Goal: Task Accomplishment & Management: Use online tool/utility

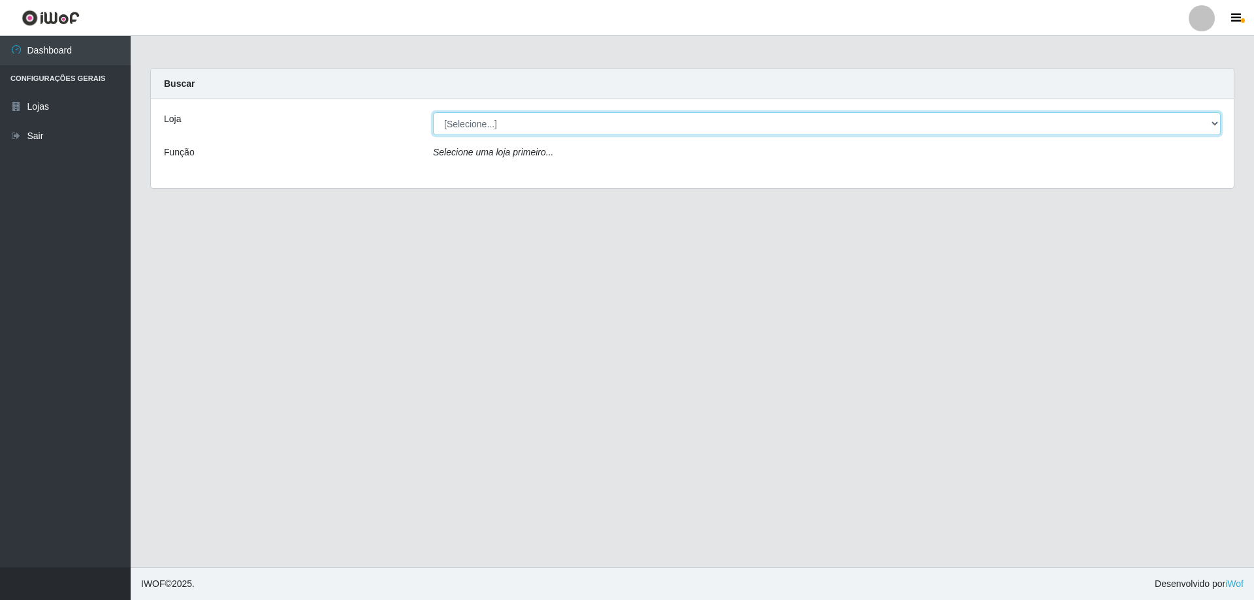
click at [473, 131] on select "[Selecione...] Atacado Vem - [STREET_ADDRESS]" at bounding box center [826, 123] width 787 height 23
select select "461"
click at [433, 112] on select "[Selecione...] Atacado Vem - [STREET_ADDRESS]" at bounding box center [826, 123] width 787 height 23
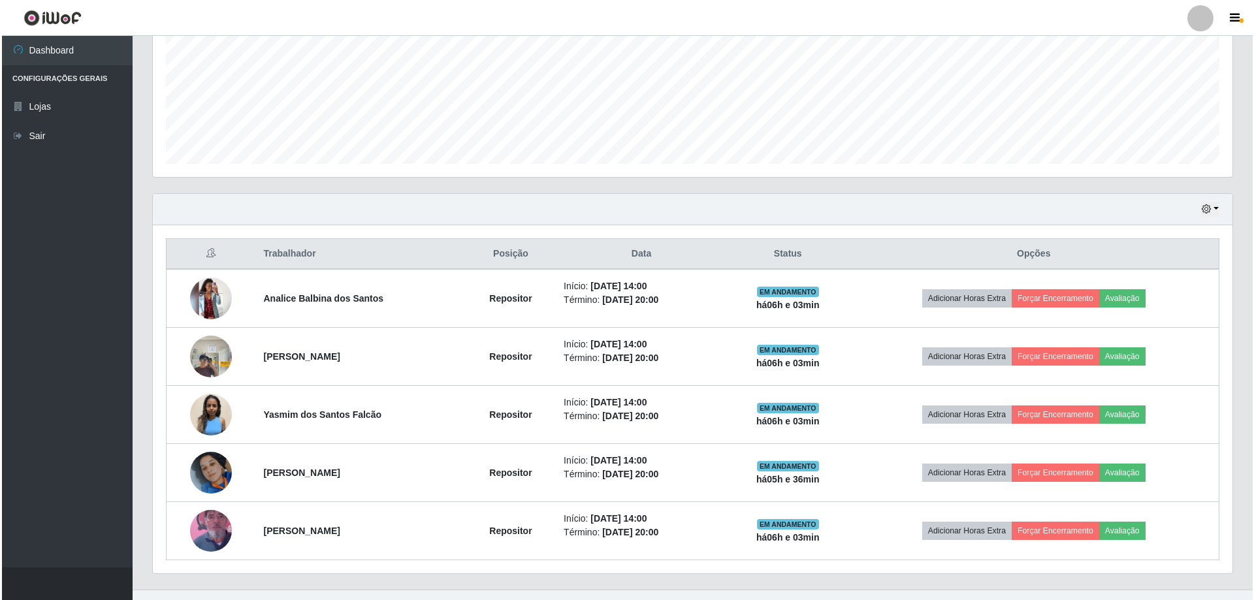
scroll to position [325, 0]
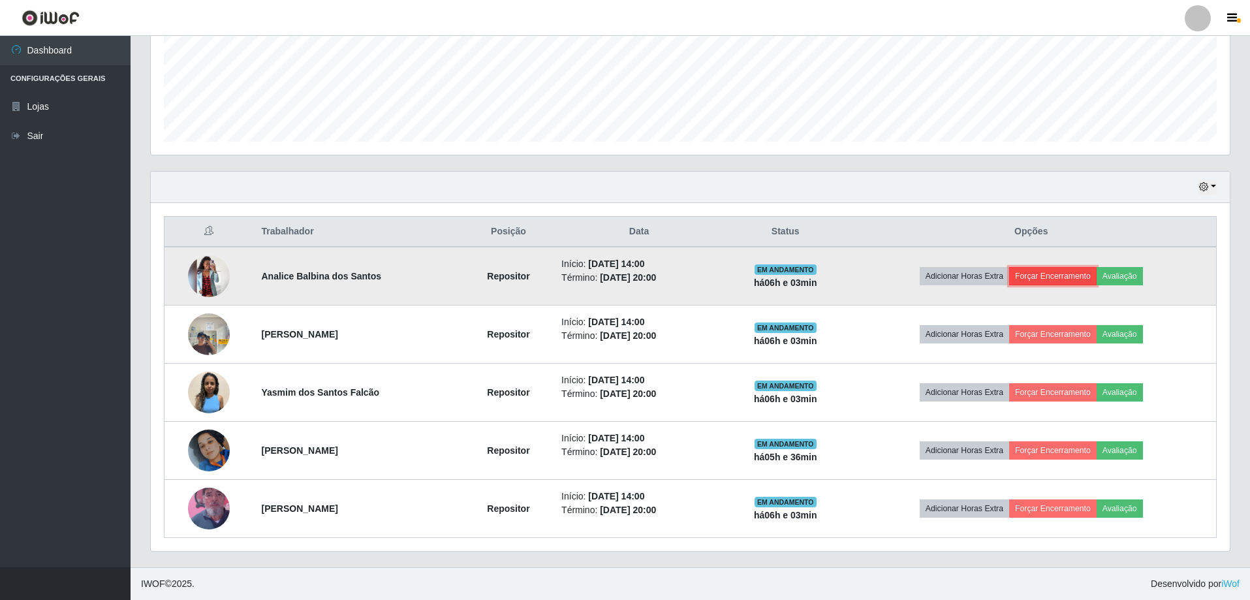
click at [1030, 277] on button "Forçar Encerramento" at bounding box center [1052, 276] width 87 height 18
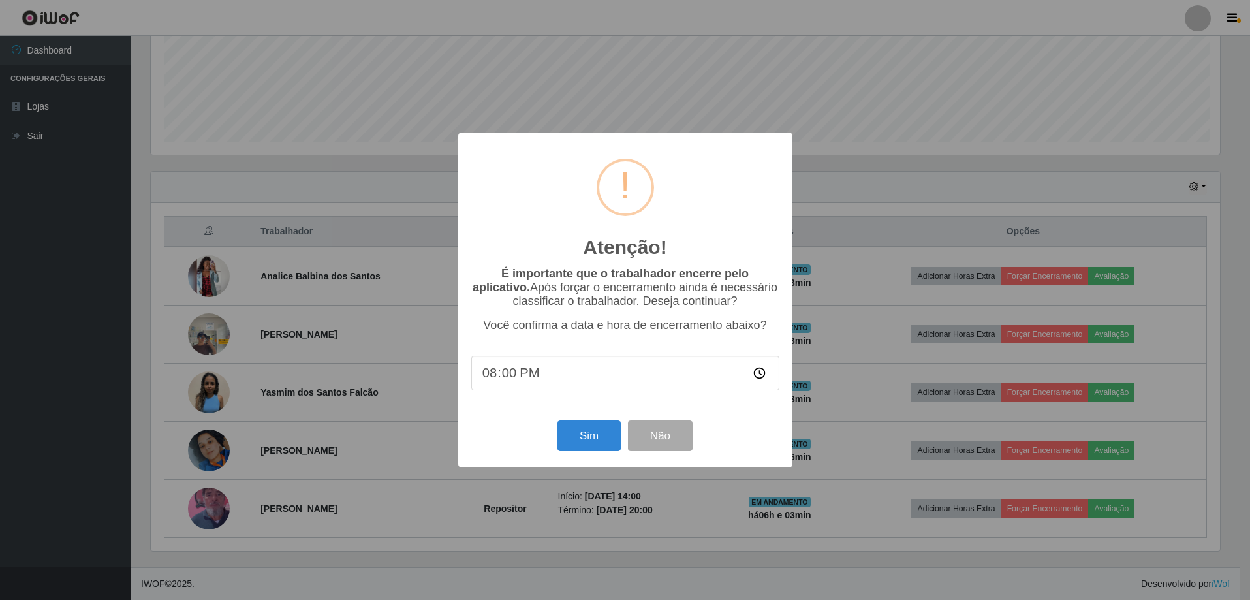
scroll to position [271, 1073]
click at [589, 434] on button "Sim" at bounding box center [590, 435] width 63 height 31
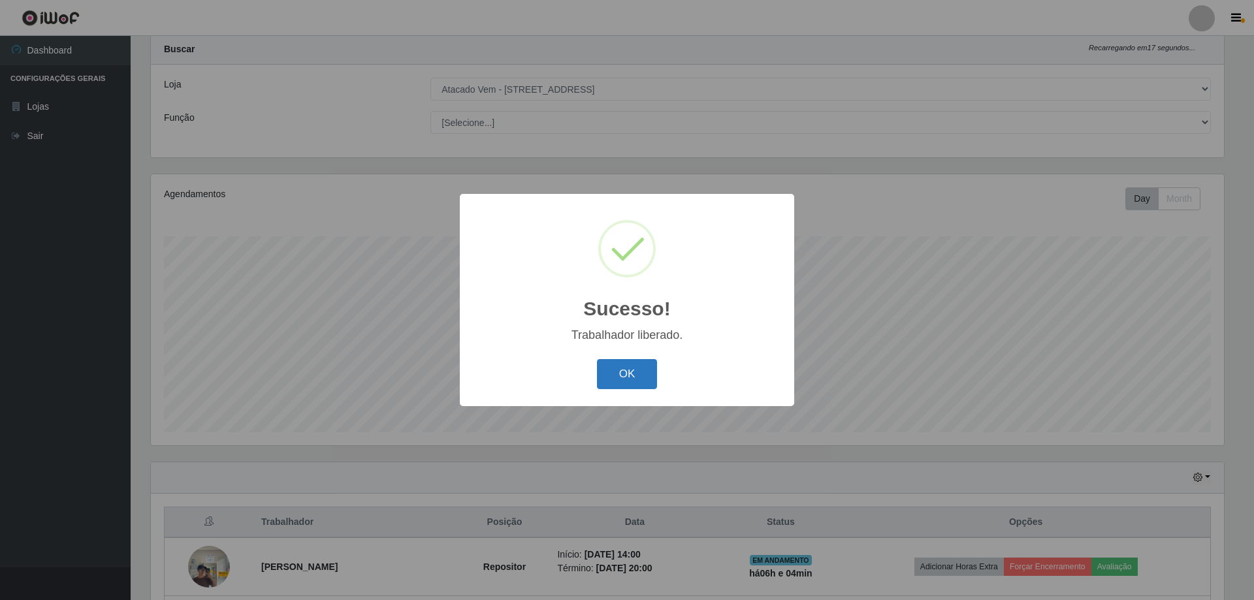
click at [616, 383] on button "OK" at bounding box center [627, 374] width 61 height 31
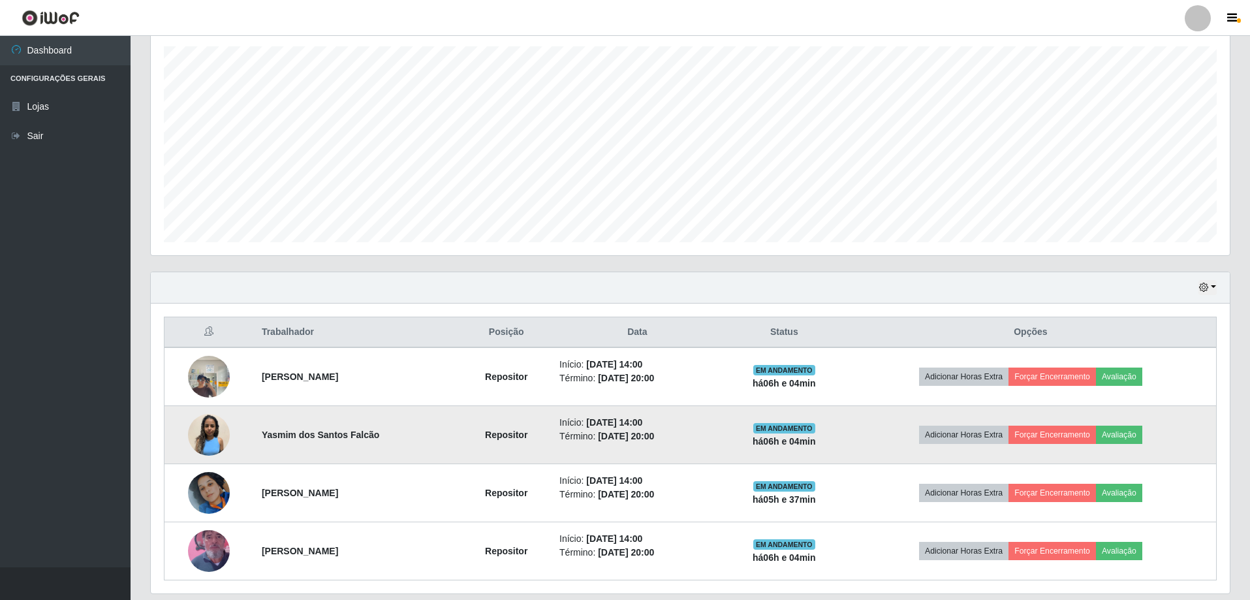
scroll to position [267, 0]
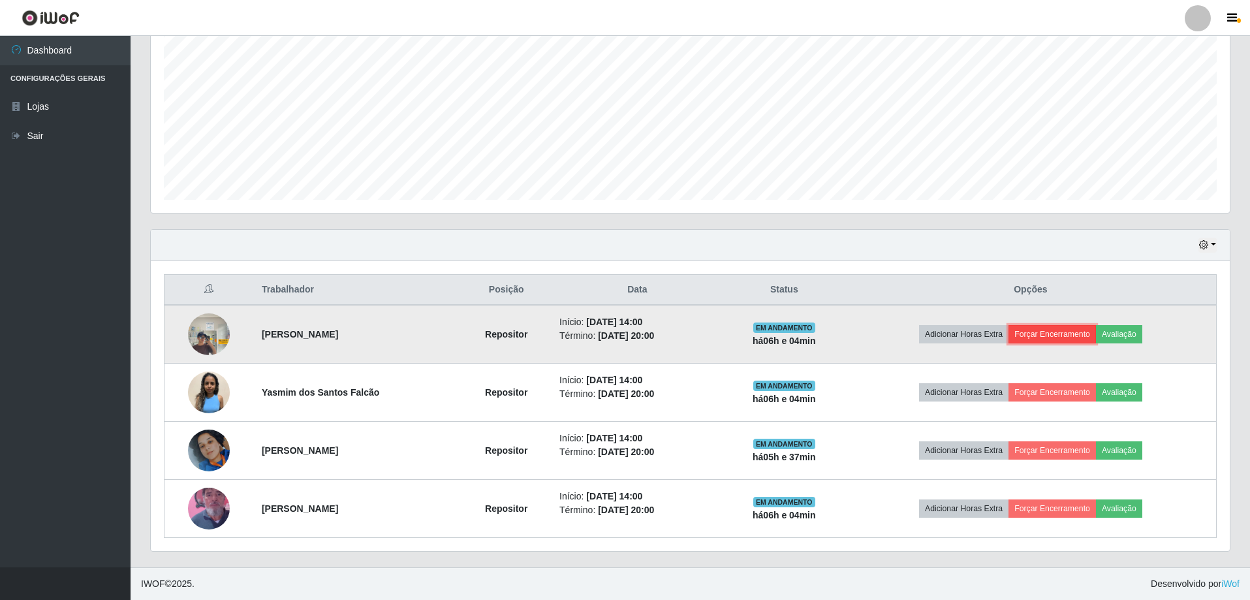
click at [1032, 340] on button "Forçar Encerramento" at bounding box center [1052, 334] width 87 height 18
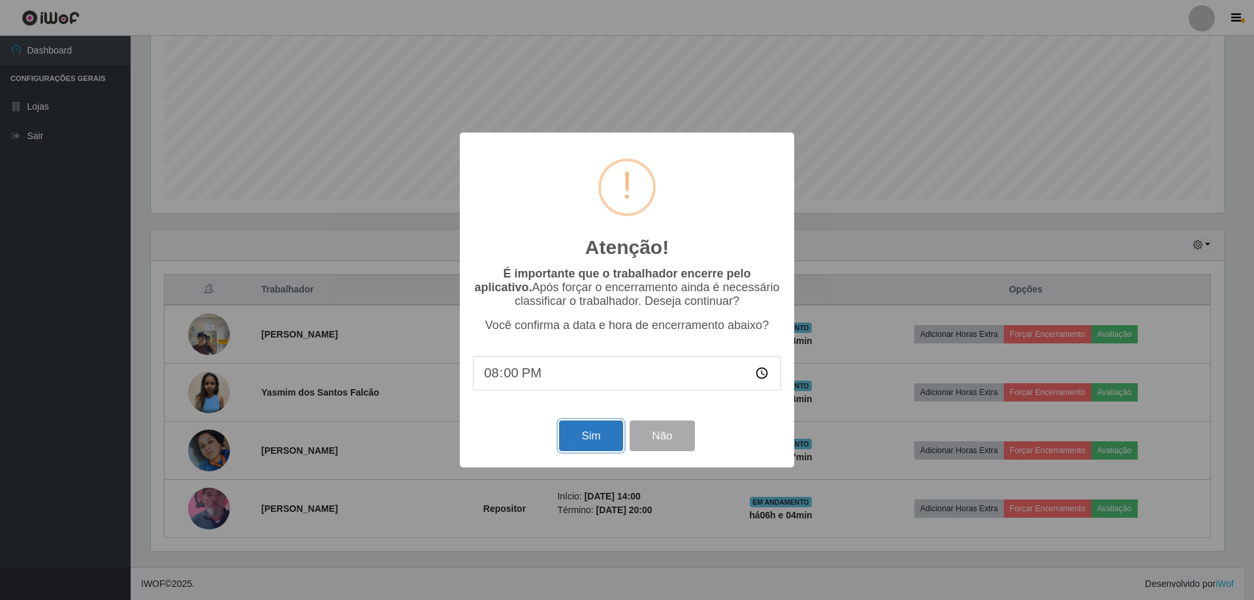
click at [593, 443] on button "Sim" at bounding box center [590, 435] width 63 height 31
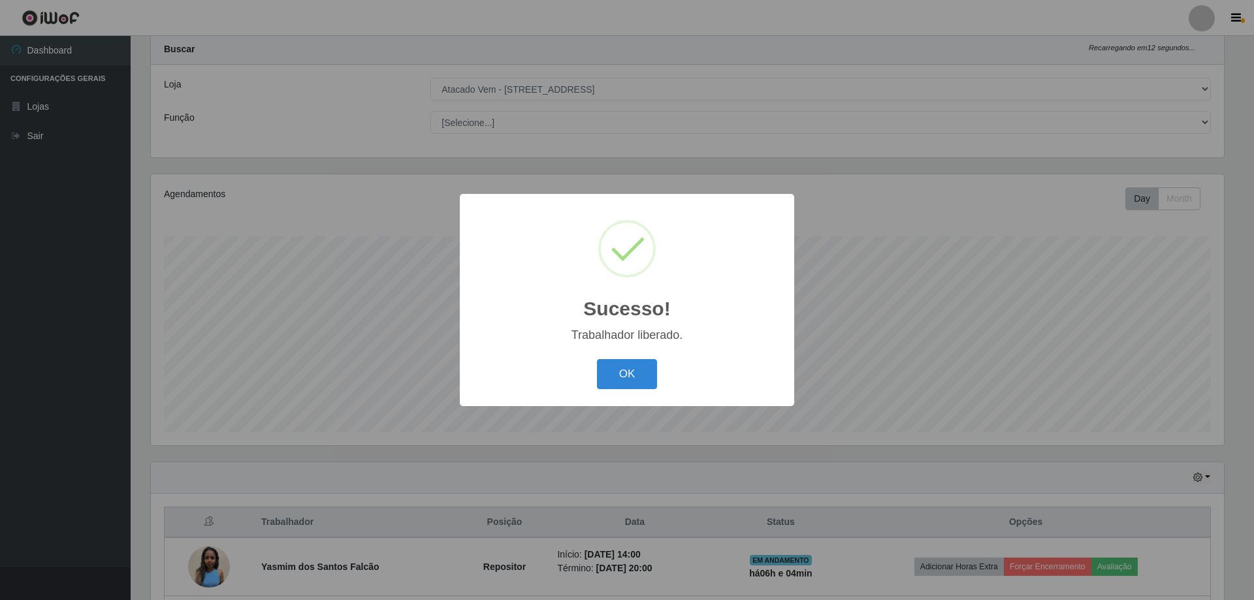
drag, startPoint x: 607, startPoint y: 376, endPoint x: 612, endPoint y: 403, distance: 27.3
click at [607, 377] on button "OK" at bounding box center [627, 374] width 61 height 31
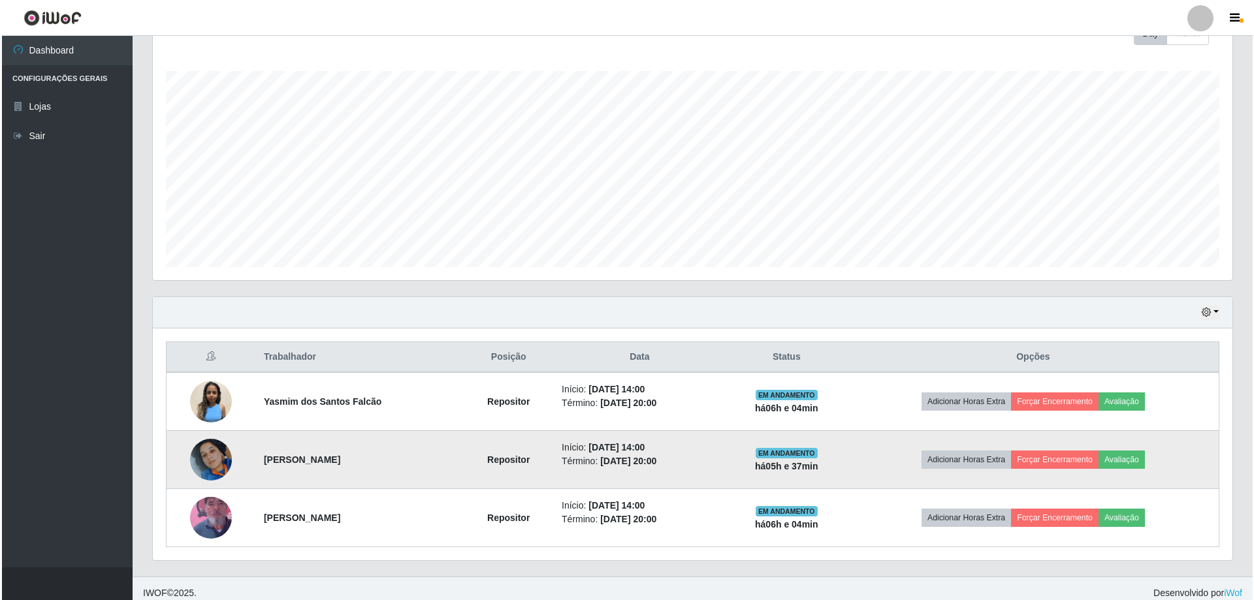
scroll to position [209, 0]
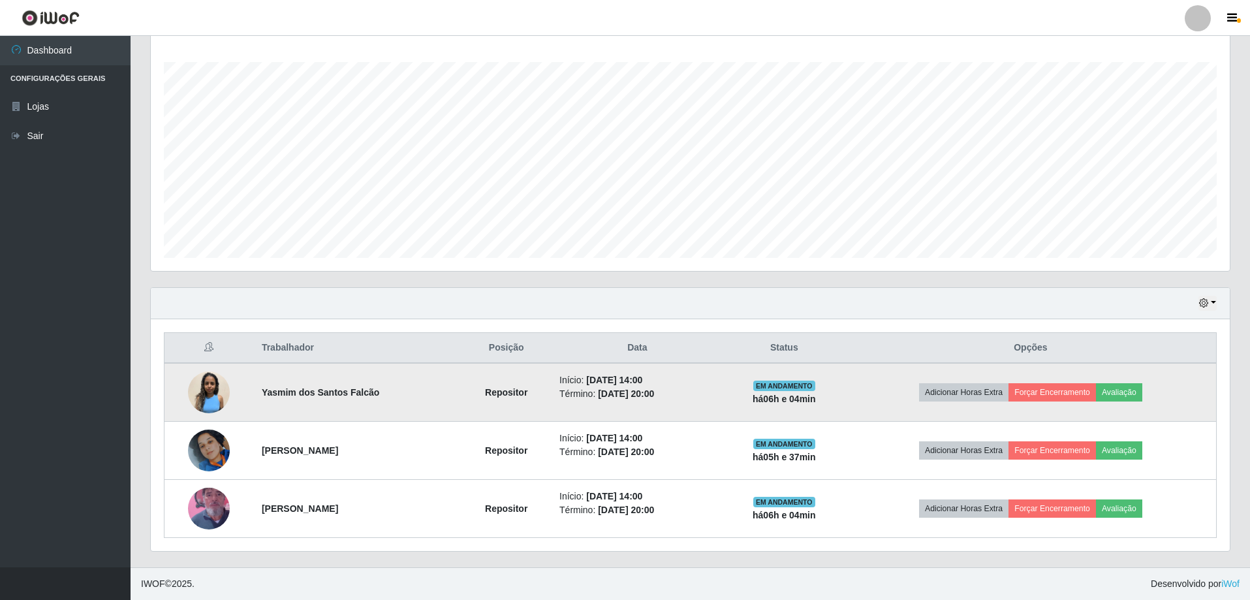
click at [212, 389] on img at bounding box center [209, 393] width 42 height 42
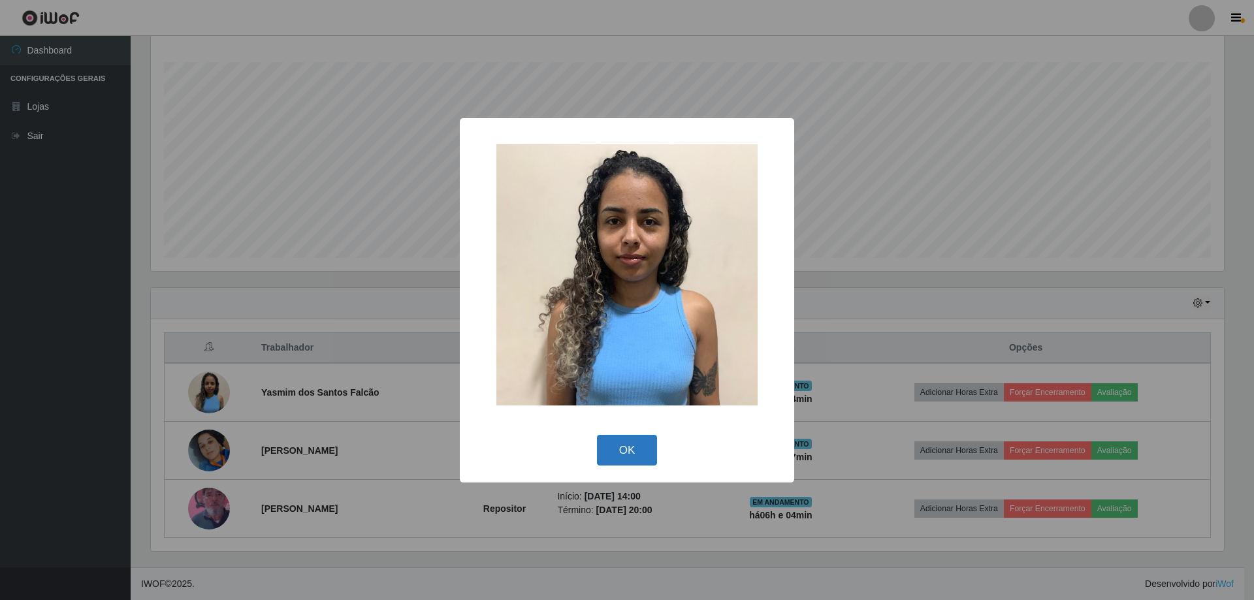
click at [620, 446] on button "OK" at bounding box center [627, 450] width 61 height 31
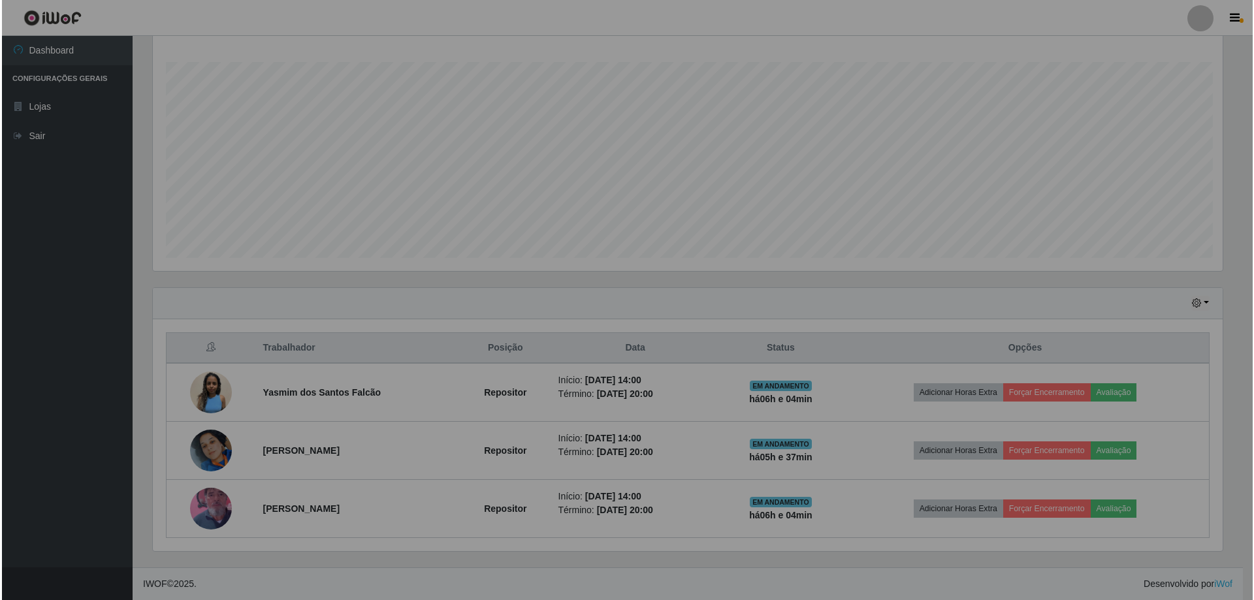
scroll to position [271, 1079]
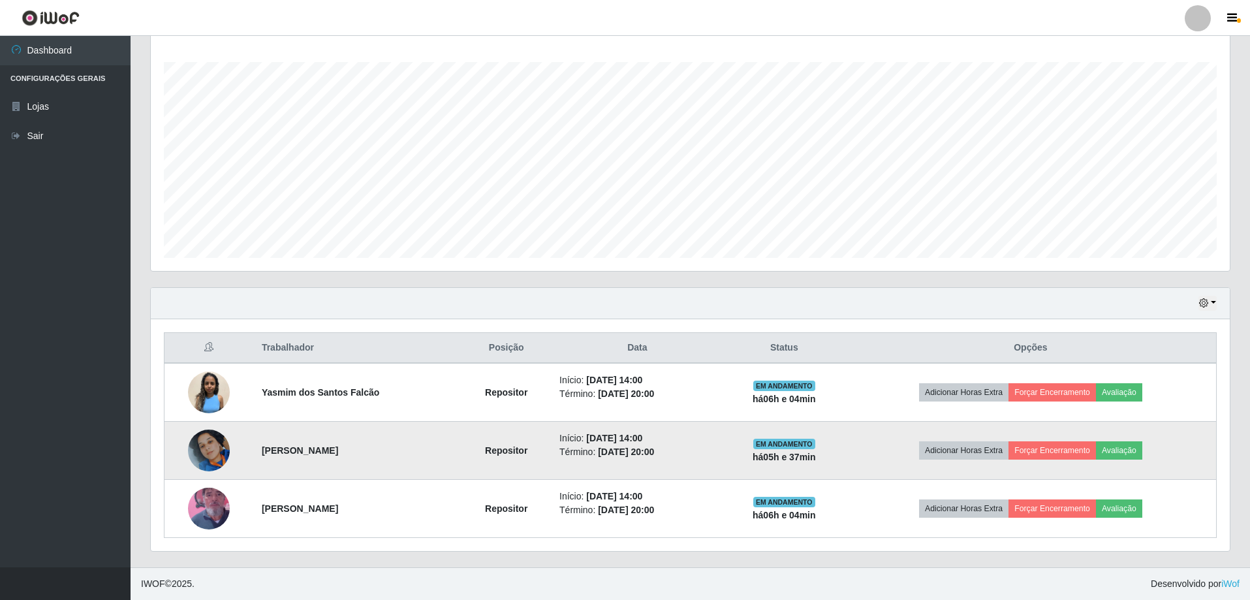
click at [208, 452] on img at bounding box center [209, 450] width 42 height 74
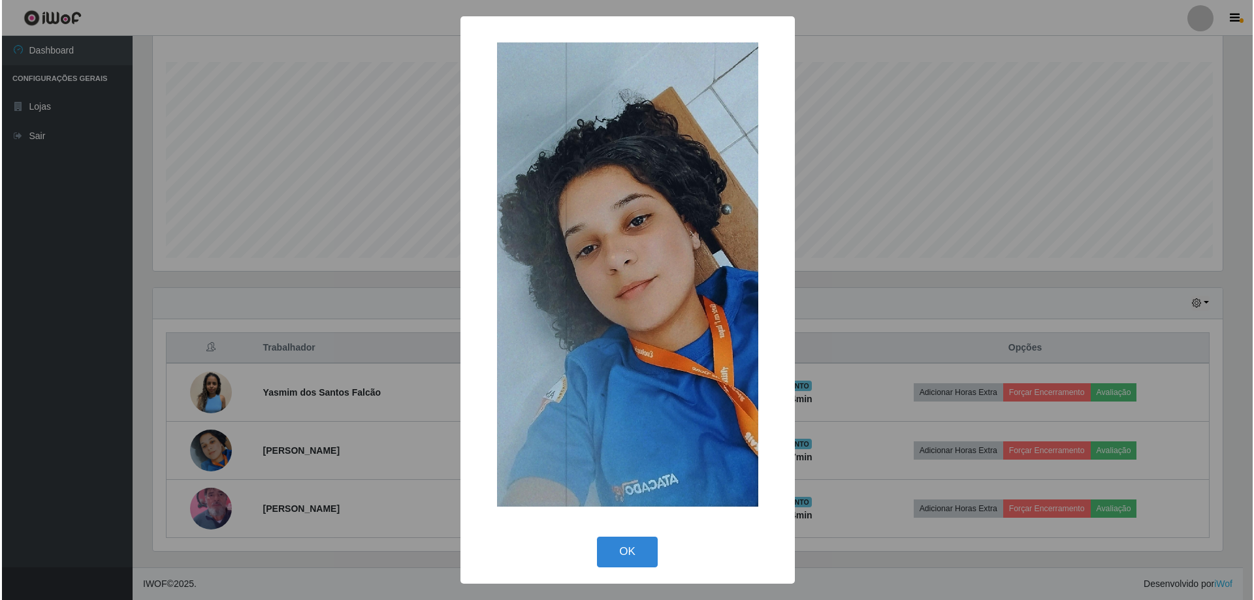
scroll to position [0, 0]
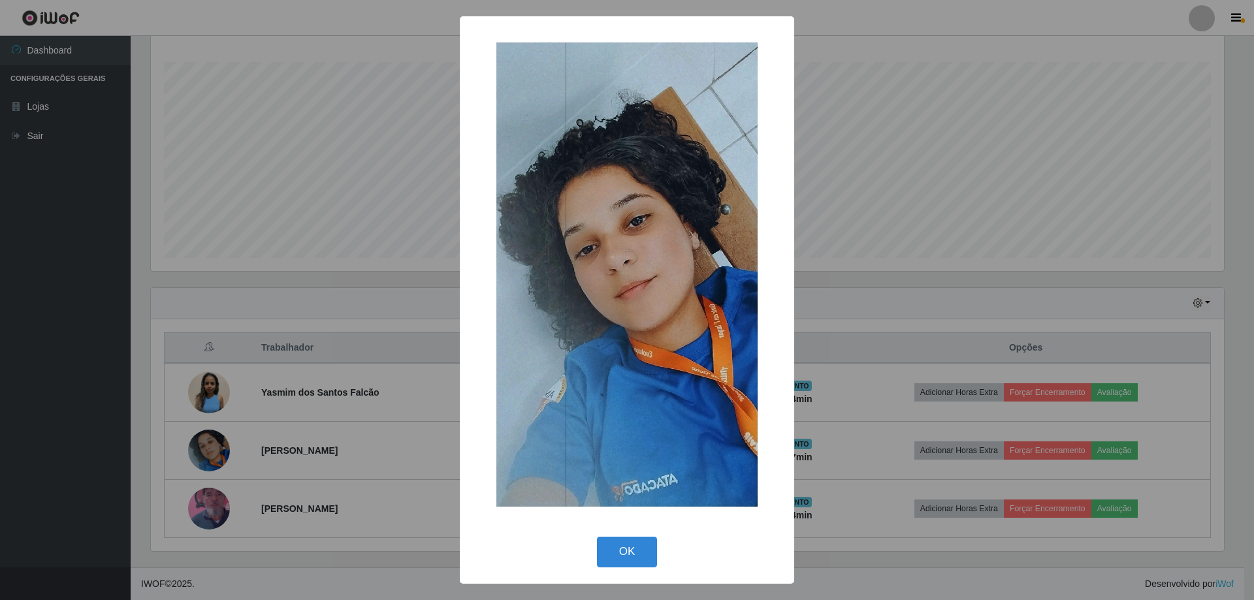
click at [633, 529] on div "× OK Cancel" at bounding box center [627, 299] width 334 height 567
click at [609, 541] on button "OK" at bounding box center [627, 552] width 61 height 31
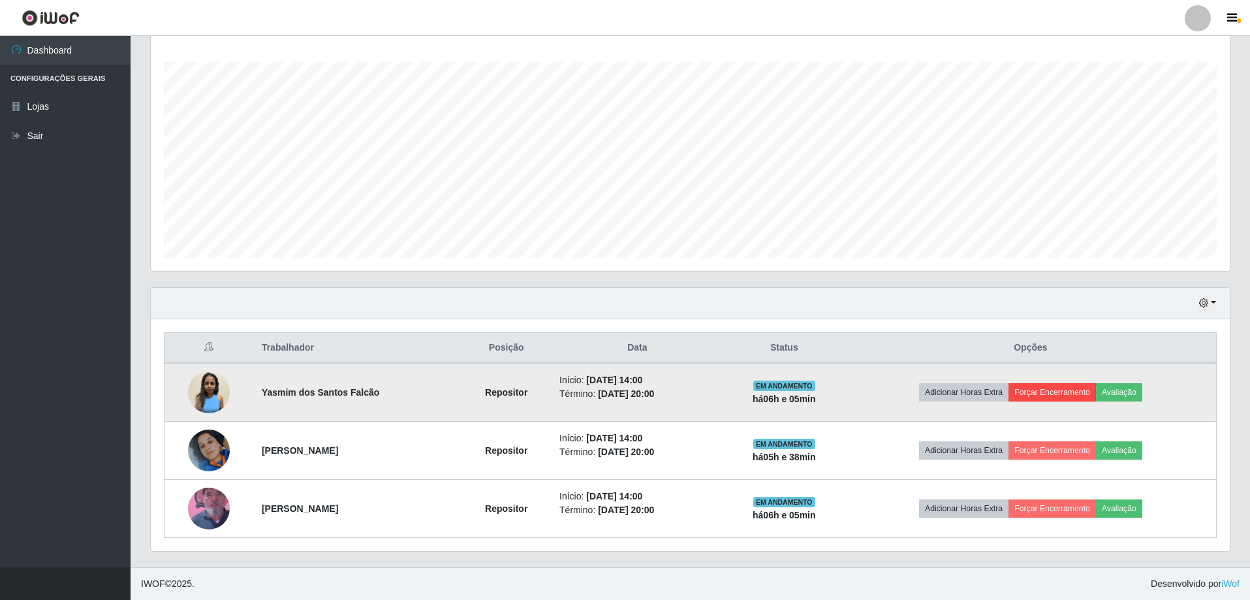
drag, startPoint x: 1015, startPoint y: 366, endPoint x: 1043, endPoint y: 391, distance: 38.4
click at [1043, 391] on td "Adicionar Horas Extra Forçar Encerramento Avaliação" at bounding box center [1032, 392] width 372 height 59
click at [1043, 391] on button "Forçar Encerramento" at bounding box center [1052, 392] width 87 height 18
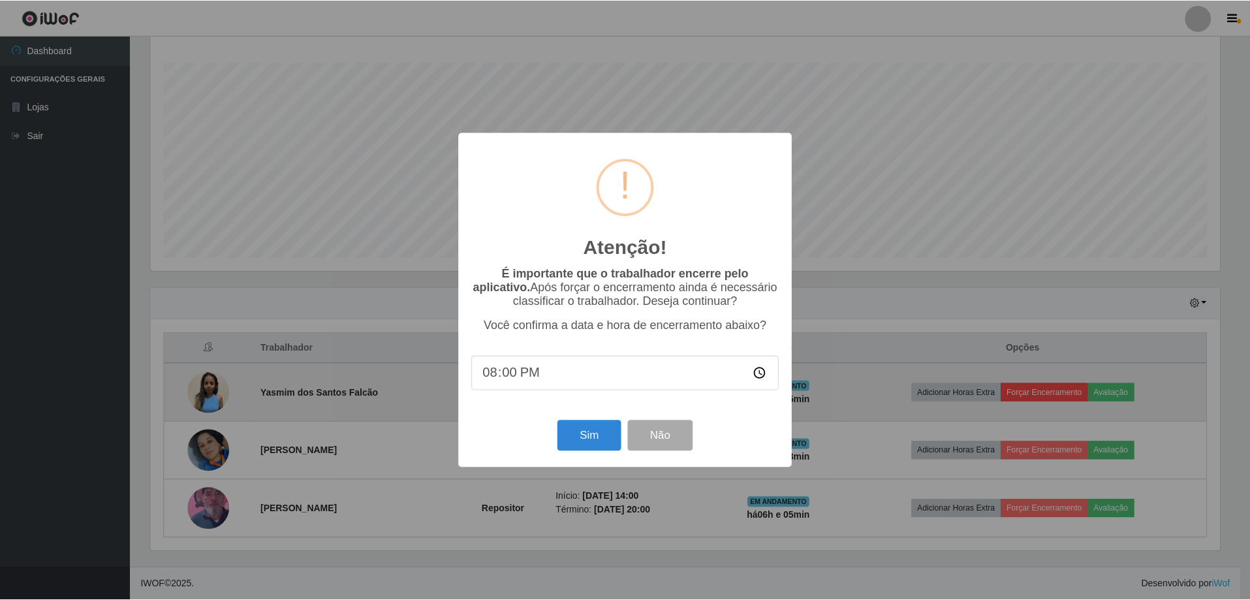
scroll to position [271, 1073]
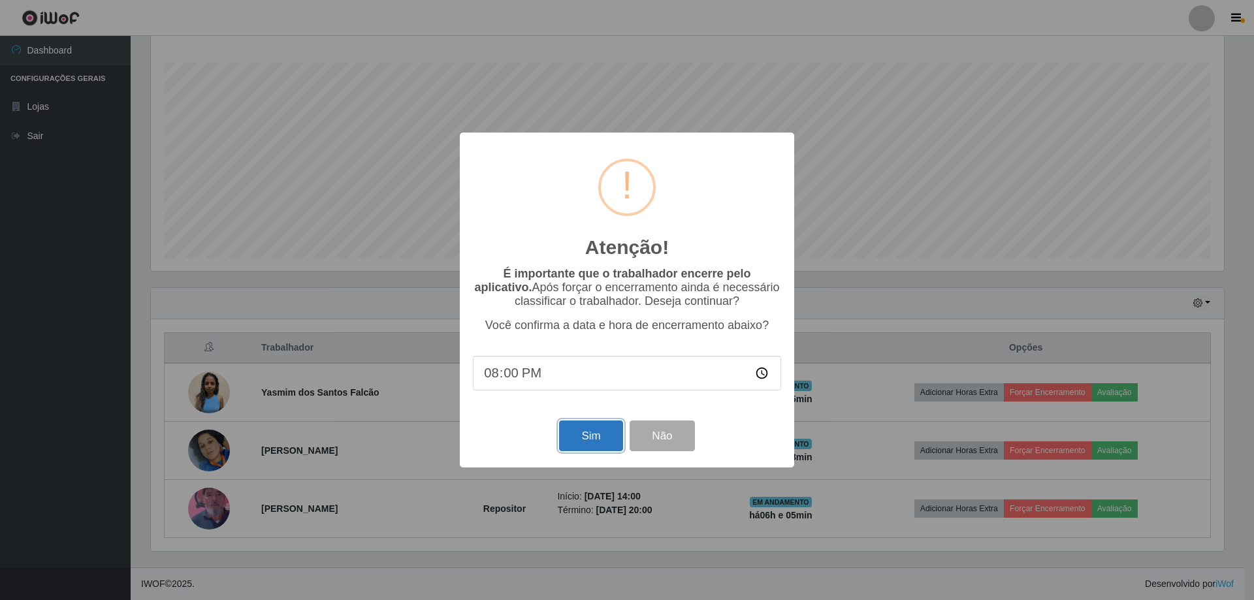
click at [573, 451] on button "Sim" at bounding box center [590, 435] width 63 height 31
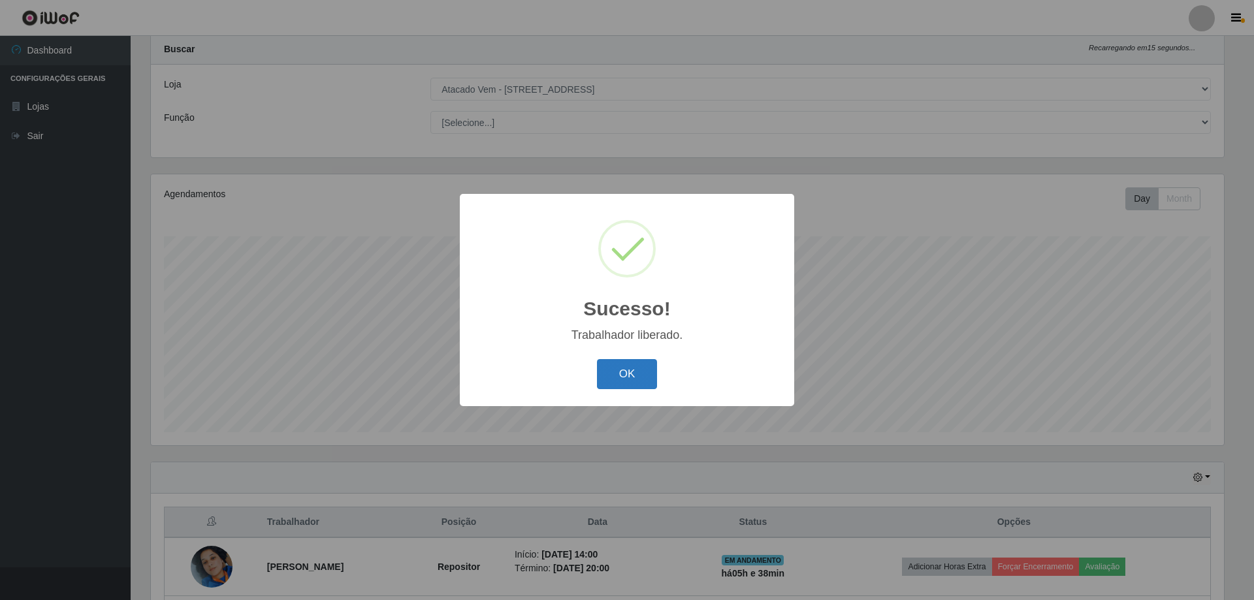
click at [646, 385] on button "OK" at bounding box center [627, 374] width 61 height 31
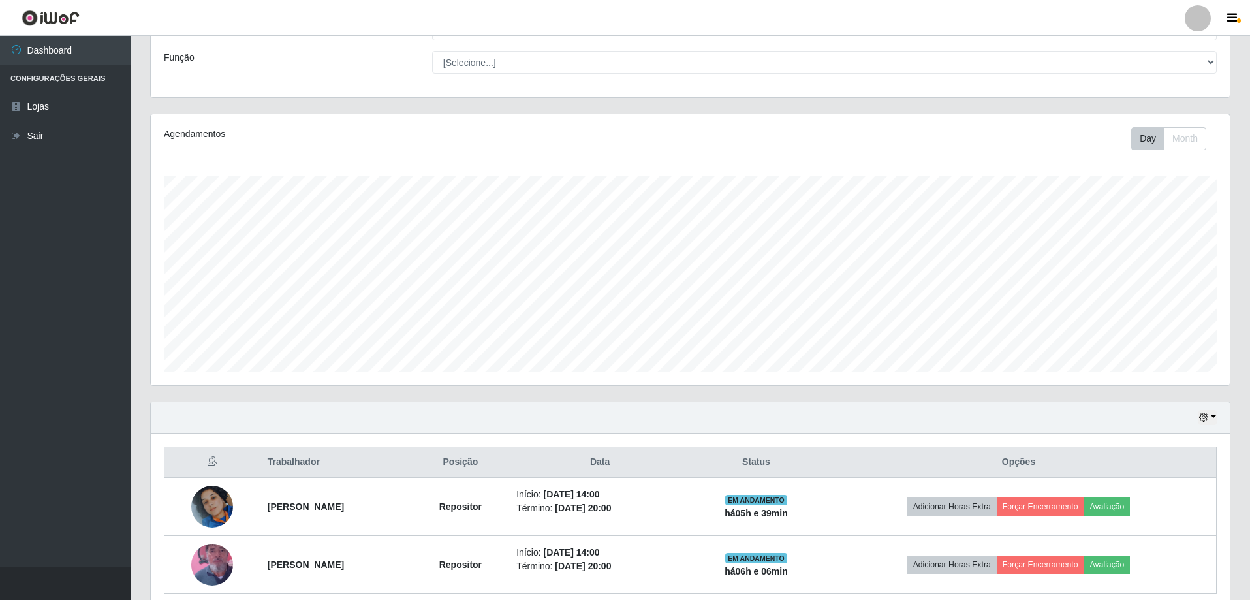
scroll to position [151, 0]
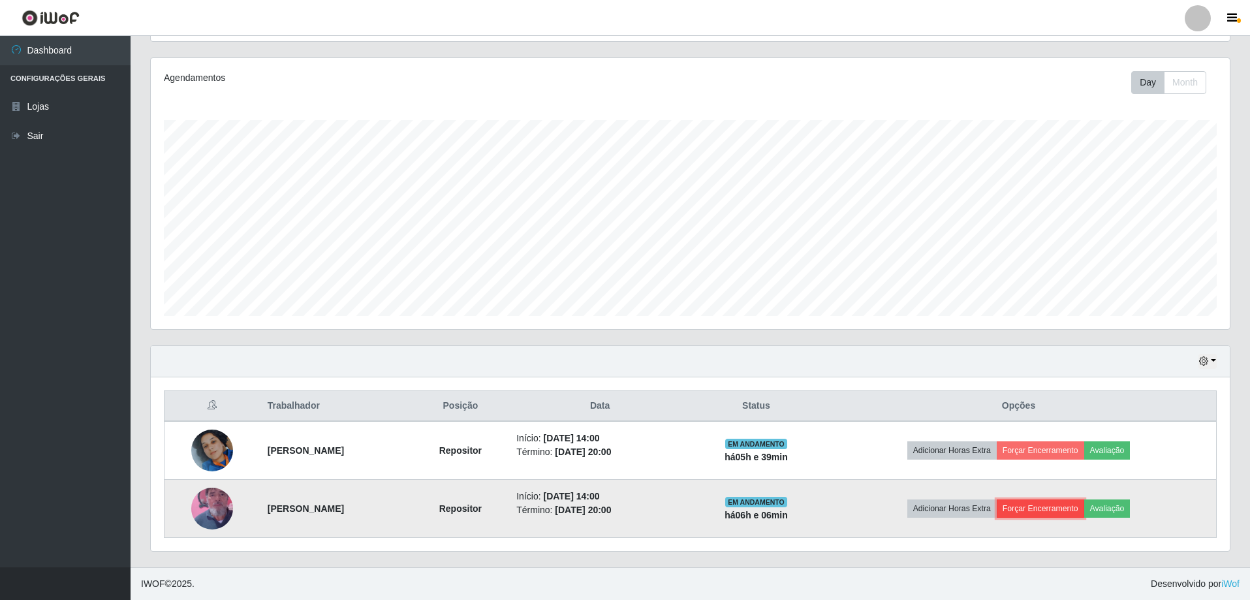
click at [1068, 507] on button "Forçar Encerramento" at bounding box center [1040, 508] width 87 height 18
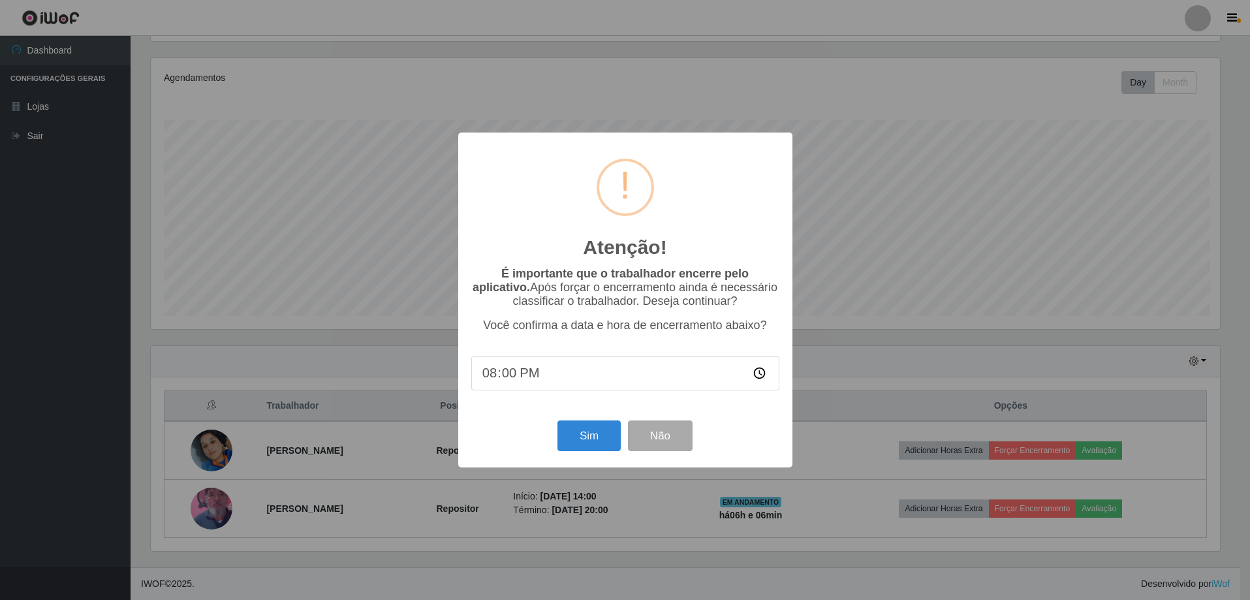
scroll to position [271, 1073]
click at [589, 451] on button "Sim" at bounding box center [590, 435] width 63 height 31
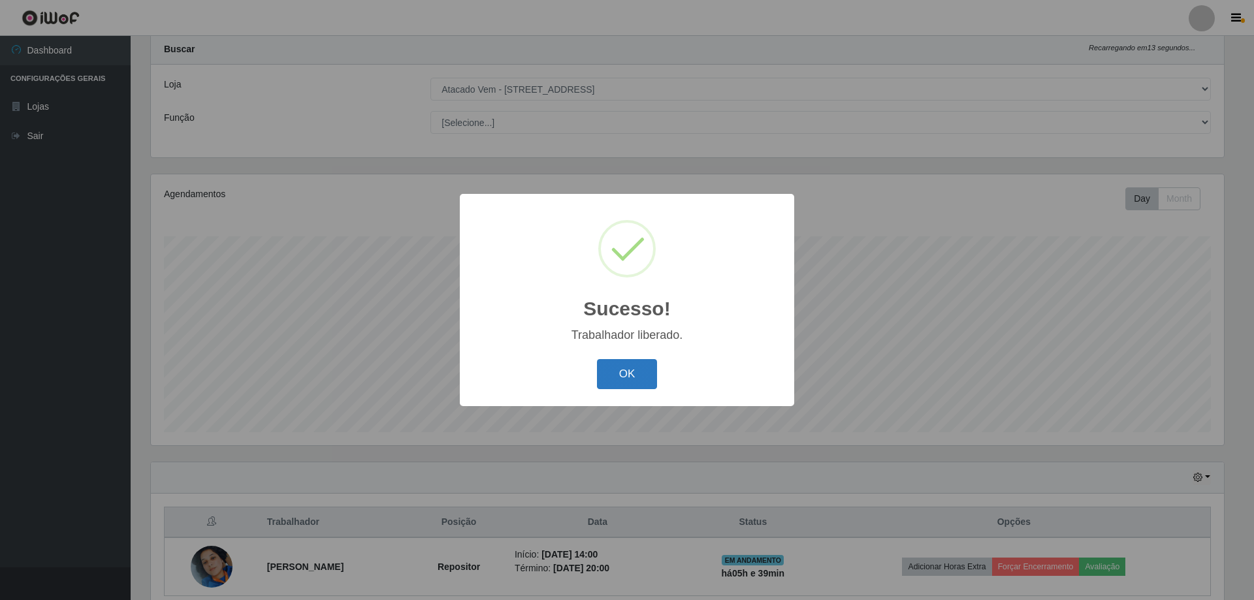
click at [637, 377] on button "OK" at bounding box center [627, 374] width 61 height 31
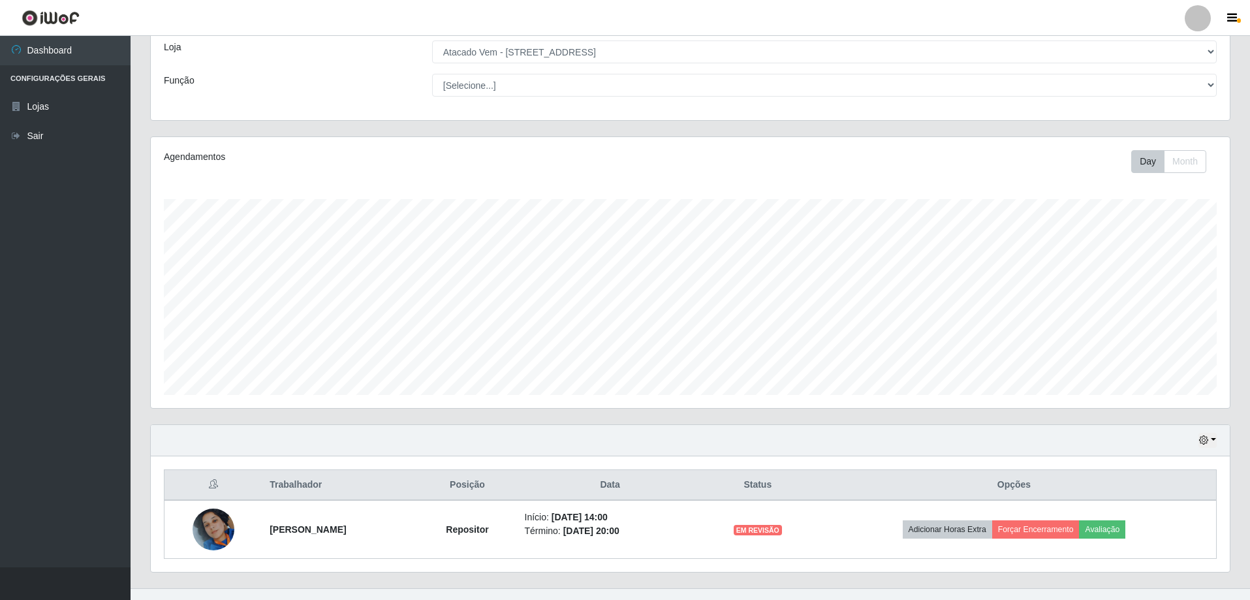
scroll to position [93, 0]
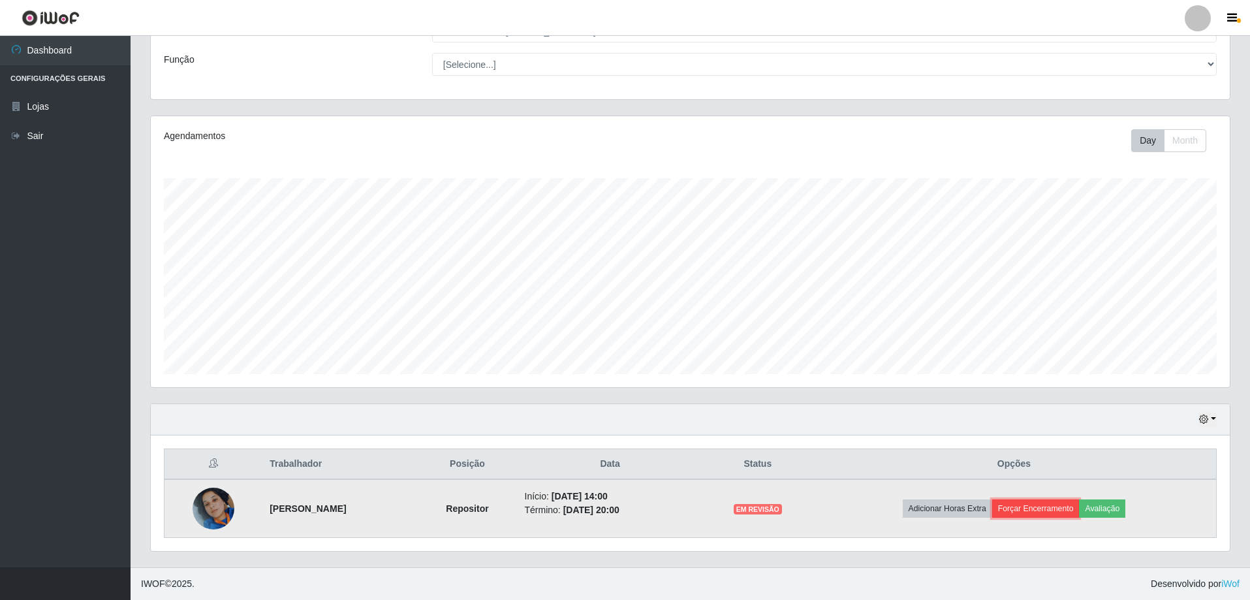
click at [1043, 510] on button "Forçar Encerramento" at bounding box center [1035, 508] width 87 height 18
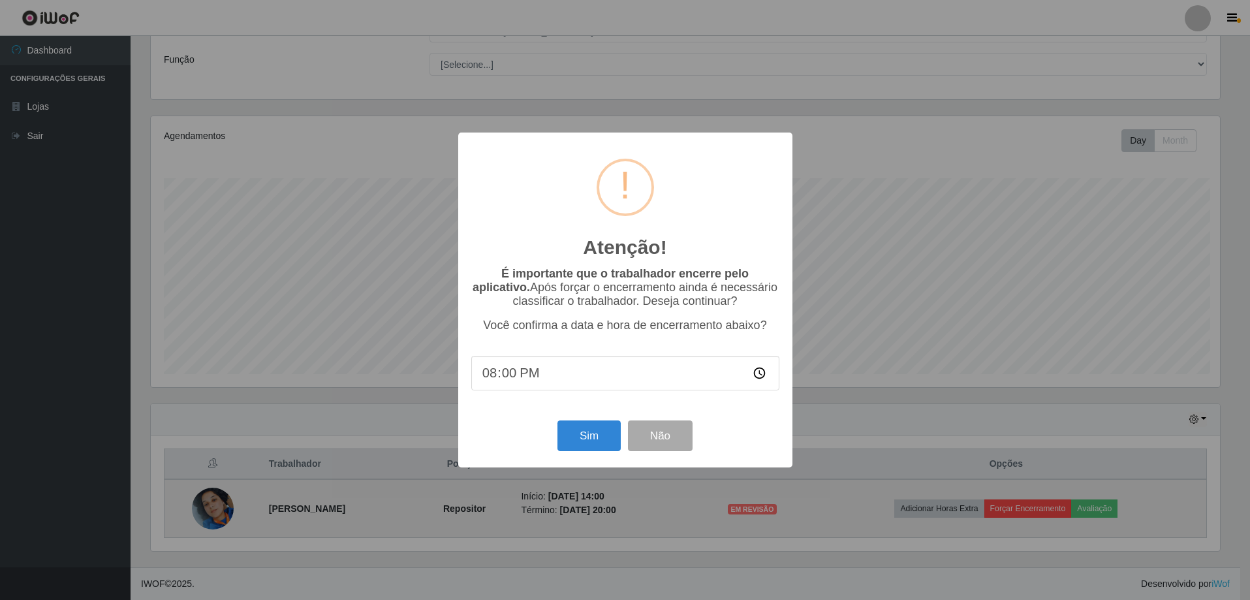
scroll to position [271, 1073]
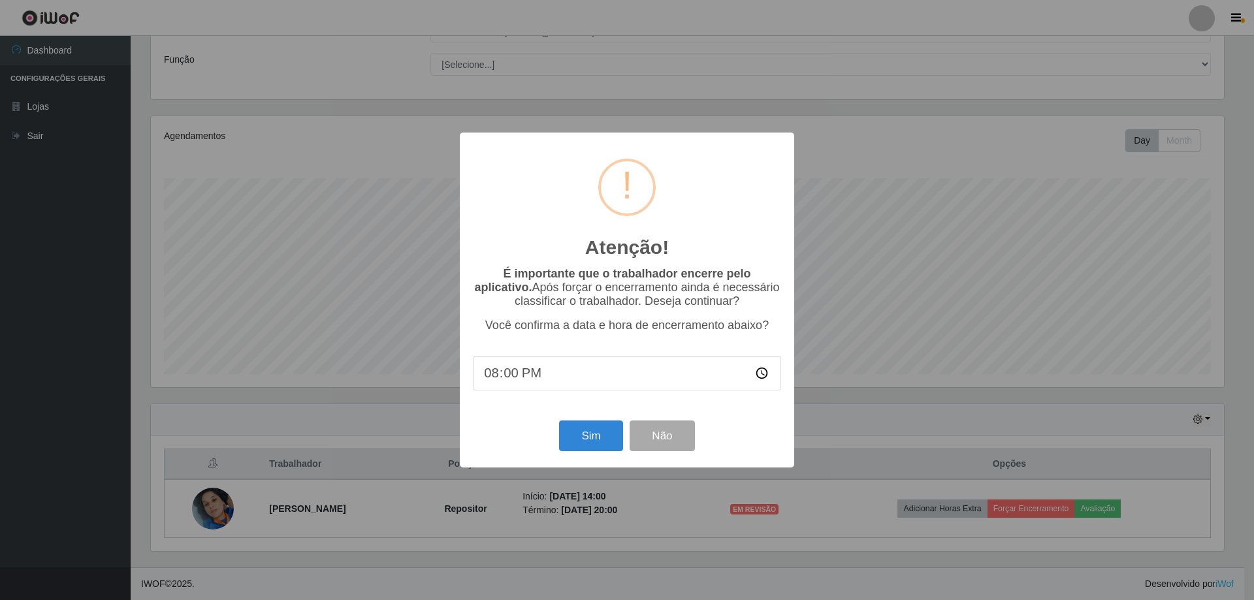
click at [511, 377] on input "20:00" at bounding box center [627, 373] width 308 height 35
type input "20:20"
click at [586, 444] on button "Sim" at bounding box center [590, 435] width 63 height 31
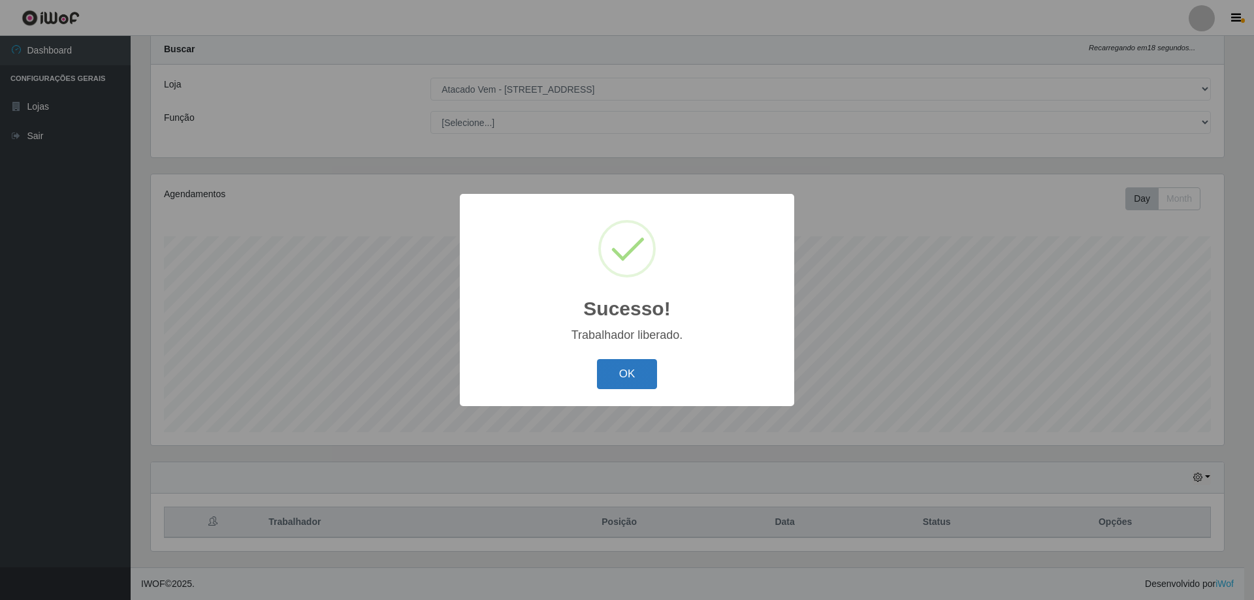
click at [632, 361] on button "OK" at bounding box center [627, 374] width 61 height 31
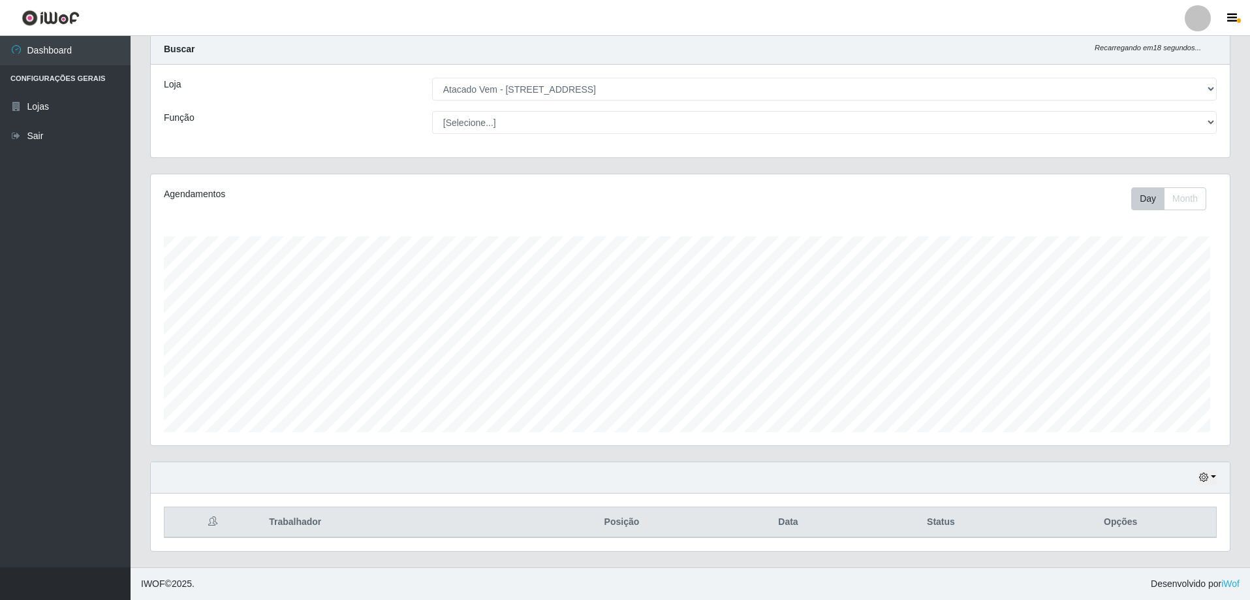
scroll to position [271, 1079]
